Goal: Task Accomplishment & Management: Use online tool/utility

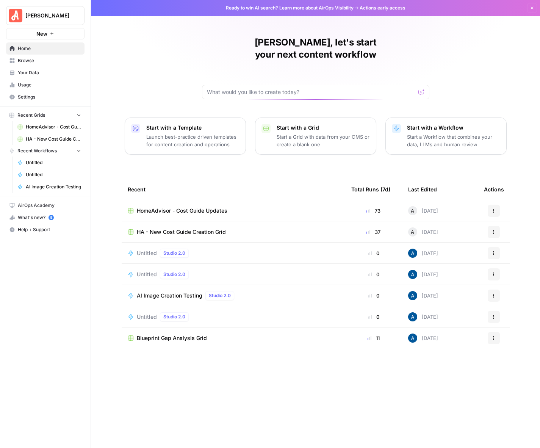
click at [248, 228] on div "HA - New Cost Guide Creation Grid" at bounding box center [234, 232] width 212 height 8
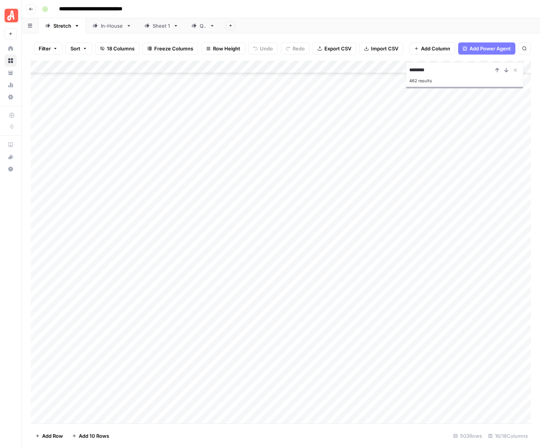
scroll to position [5984, 0]
click at [393, 22] on div "Add Sheet" at bounding box center [380, 25] width 319 height 15
click at [442, 71] on input "**********" at bounding box center [450, 70] width 83 height 9
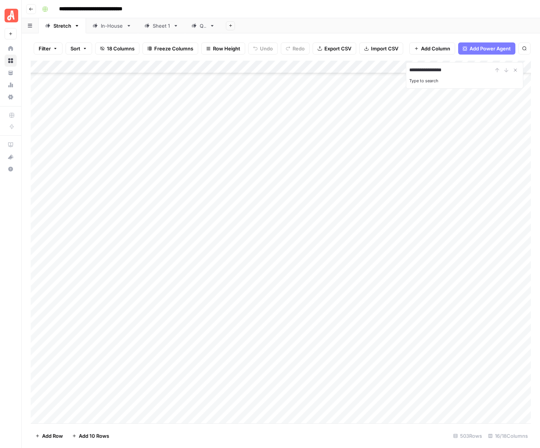
paste input "**********"
type input "**********"
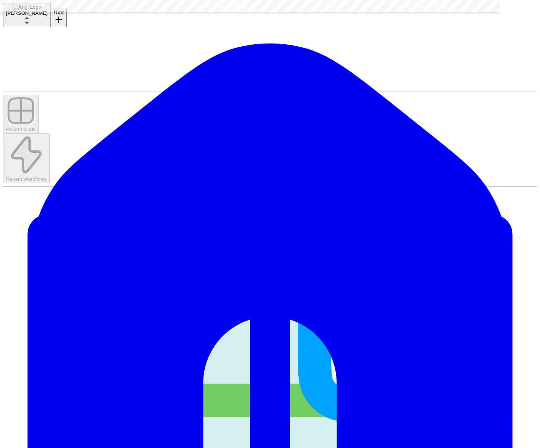
scroll to position [6145, 0]
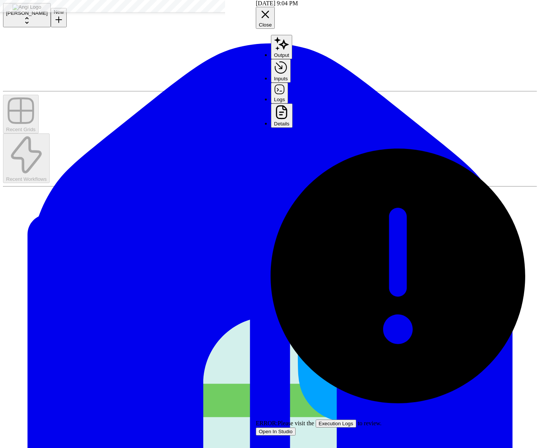
click at [356, 420] on button "Execution Logs" at bounding box center [336, 424] width 41 height 8
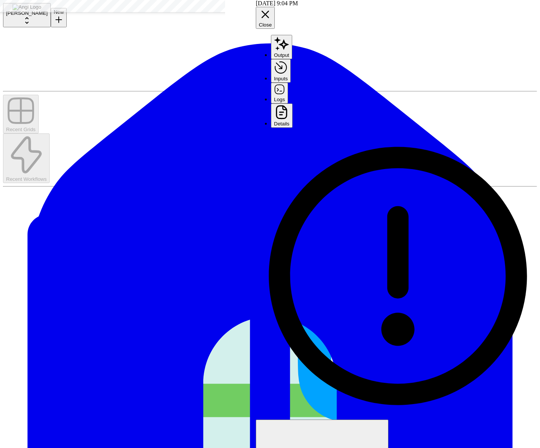
click at [498, 31] on header "[DATE] 9:04 PM Close Output Inputs Logs Details" at bounding box center [398, 64] width 284 height 128
click at [293, 103] on button "Details" at bounding box center [282, 115] width 22 height 25
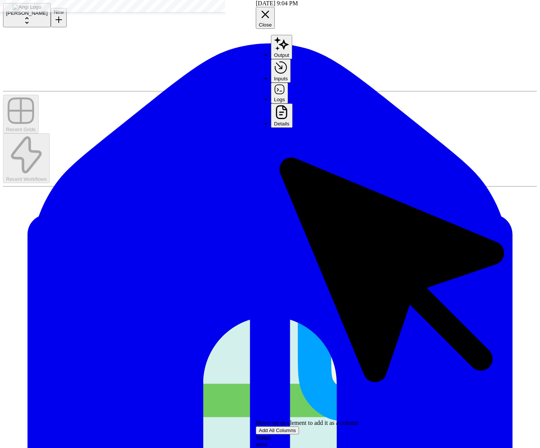
click at [288, 83] on button "Logs" at bounding box center [279, 93] width 17 height 20
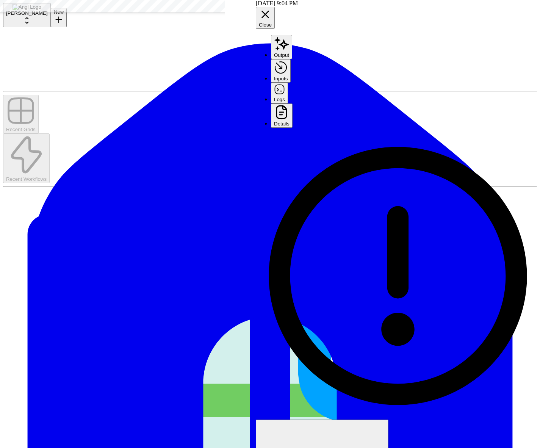
click at [279, 35] on button "Output" at bounding box center [281, 47] width 21 height 24
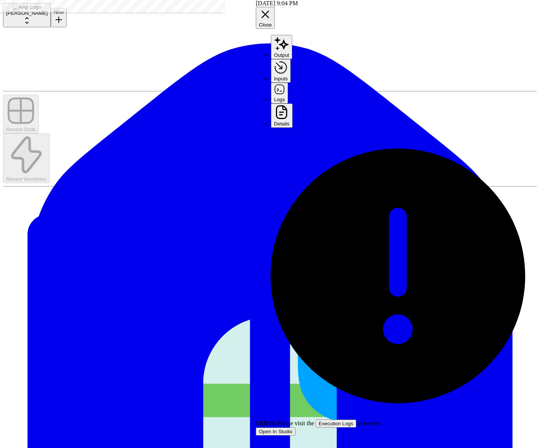
click at [290, 105] on icon "button" at bounding box center [282, 113] width 16 height 16
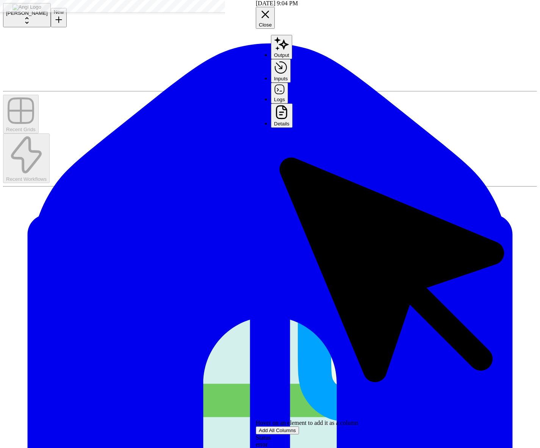
click at [523, 8] on div "[DATE] 9:04 PM Close" at bounding box center [398, 14] width 284 height 29
click at [524, 11] on div "[DATE] 9:04 PM Close" at bounding box center [398, 14] width 284 height 29
click at [275, 11] on button "Close" at bounding box center [265, 18] width 19 height 22
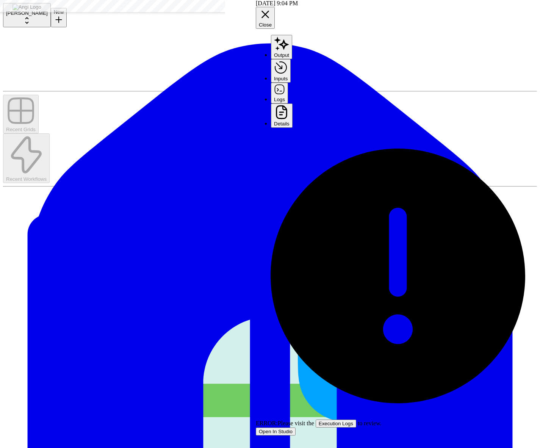
click at [293, 103] on button "Details" at bounding box center [282, 115] width 22 height 25
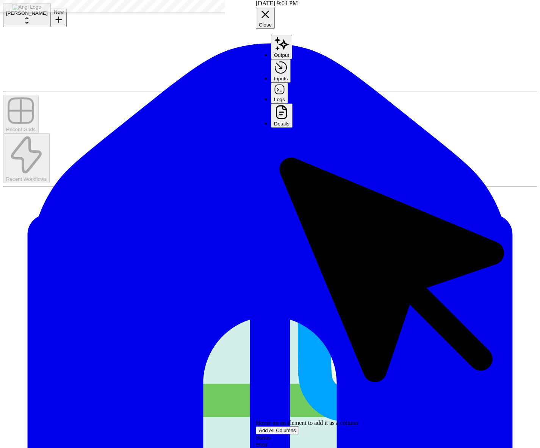
click at [288, 83] on button "Logs" at bounding box center [279, 93] width 17 height 20
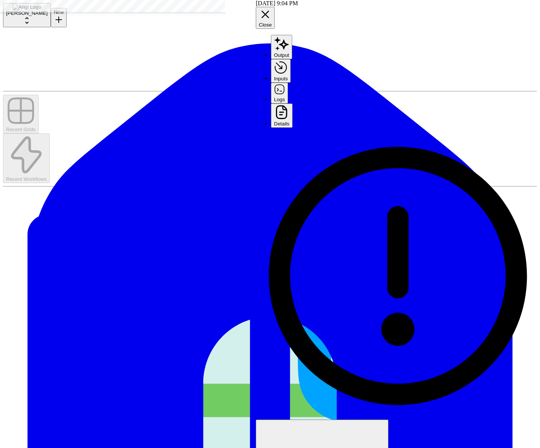
click at [292, 35] on button "Output" at bounding box center [281, 47] width 21 height 24
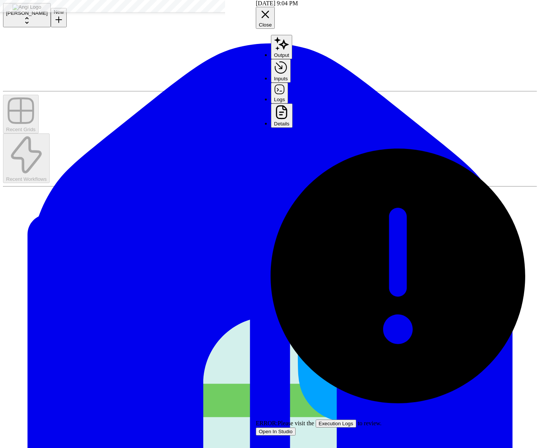
click at [291, 59] on button "Inputs" at bounding box center [281, 71] width 20 height 24
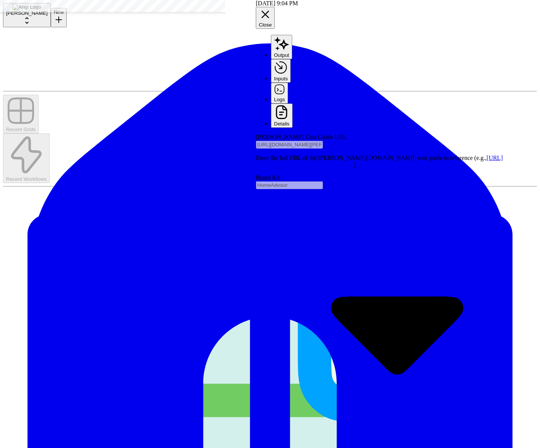
click at [288, 83] on button "Logs" at bounding box center [279, 93] width 17 height 20
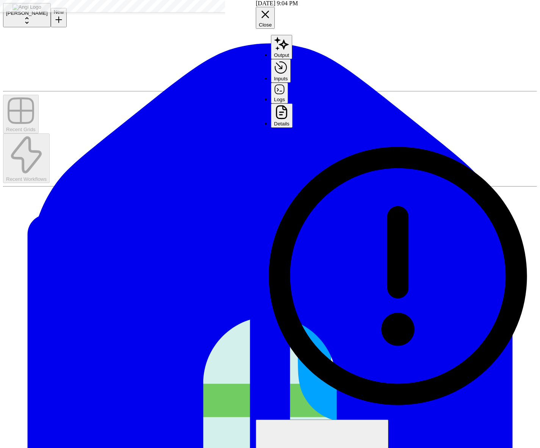
click at [275, 7] on button "Close" at bounding box center [265, 18] width 19 height 22
